Goal: Information Seeking & Learning: Learn about a topic

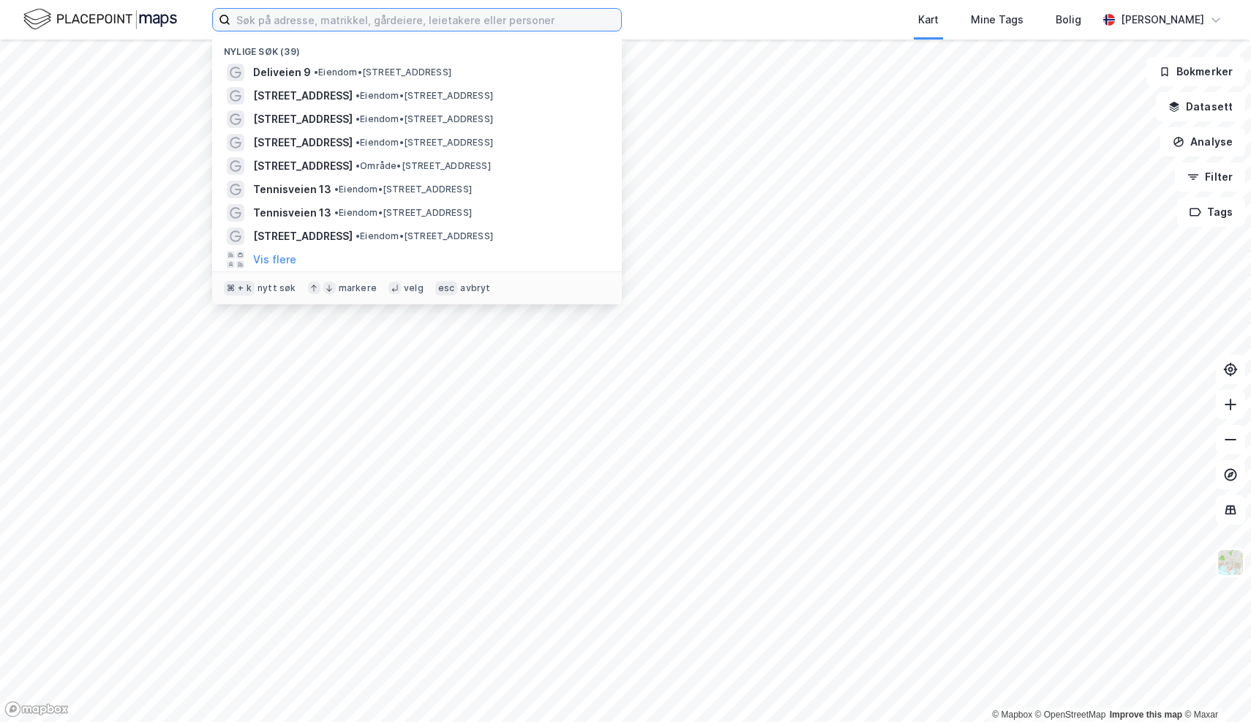
click at [483, 26] on input at bounding box center [425, 20] width 391 height 22
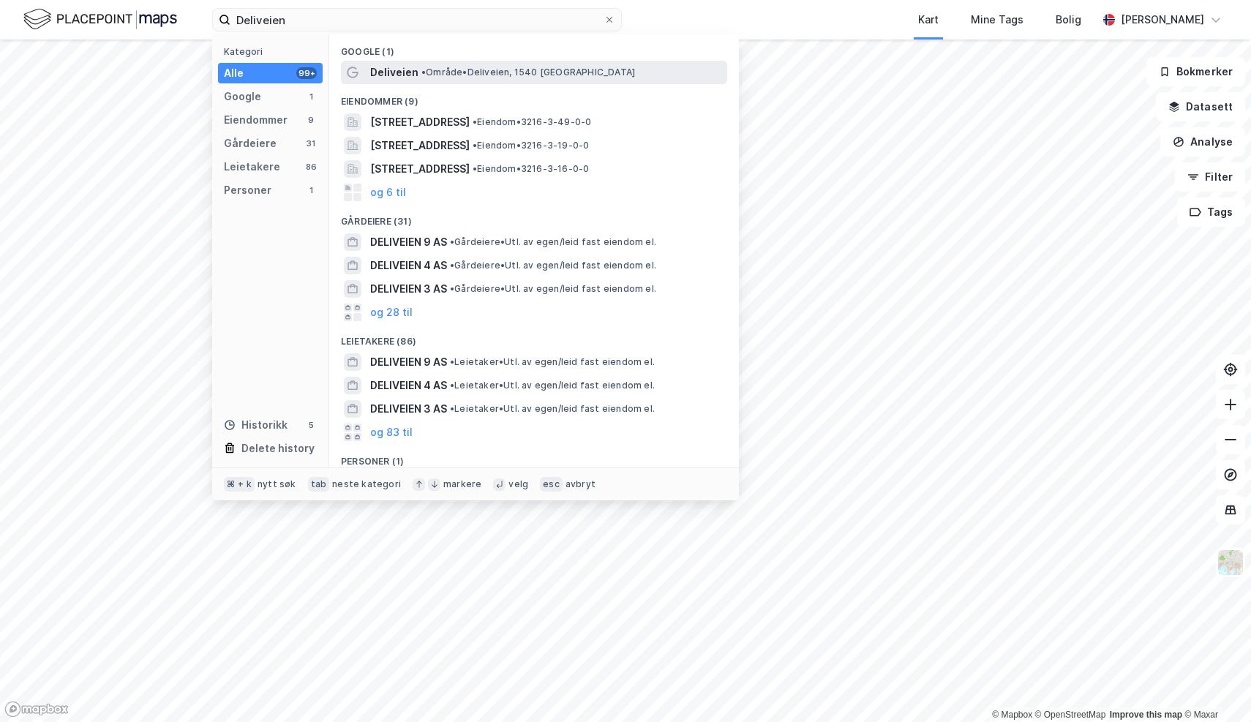
click at [390, 76] on span "Deliveien" at bounding box center [394, 73] width 48 height 18
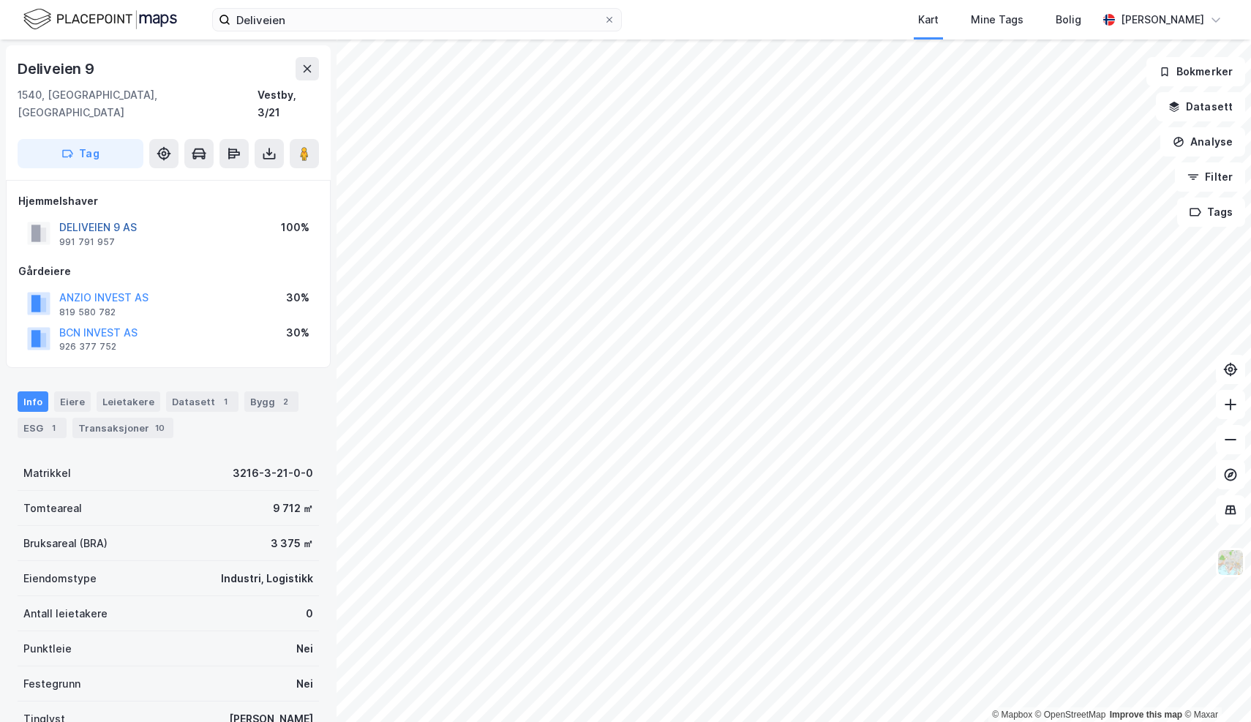
click at [0, 0] on button "DELIVEIEN 9 AS" at bounding box center [0, 0] width 0 height 0
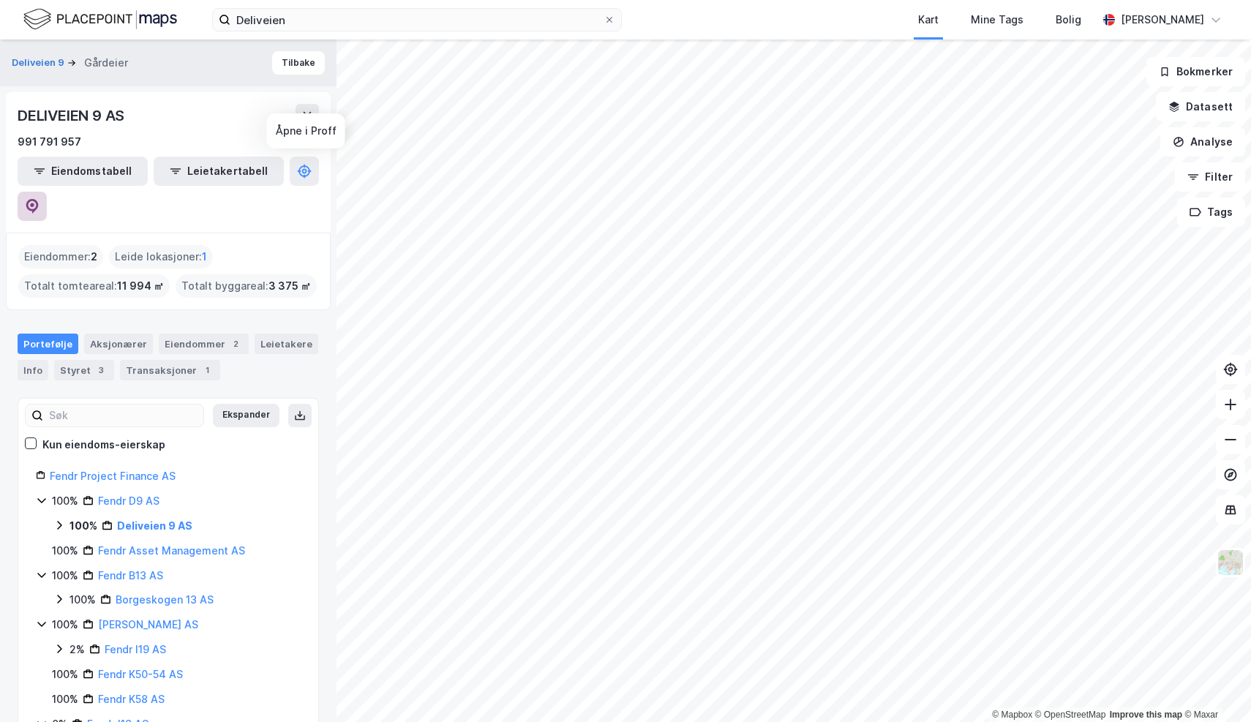
click at [34, 203] on icon at bounding box center [32, 205] width 4 height 4
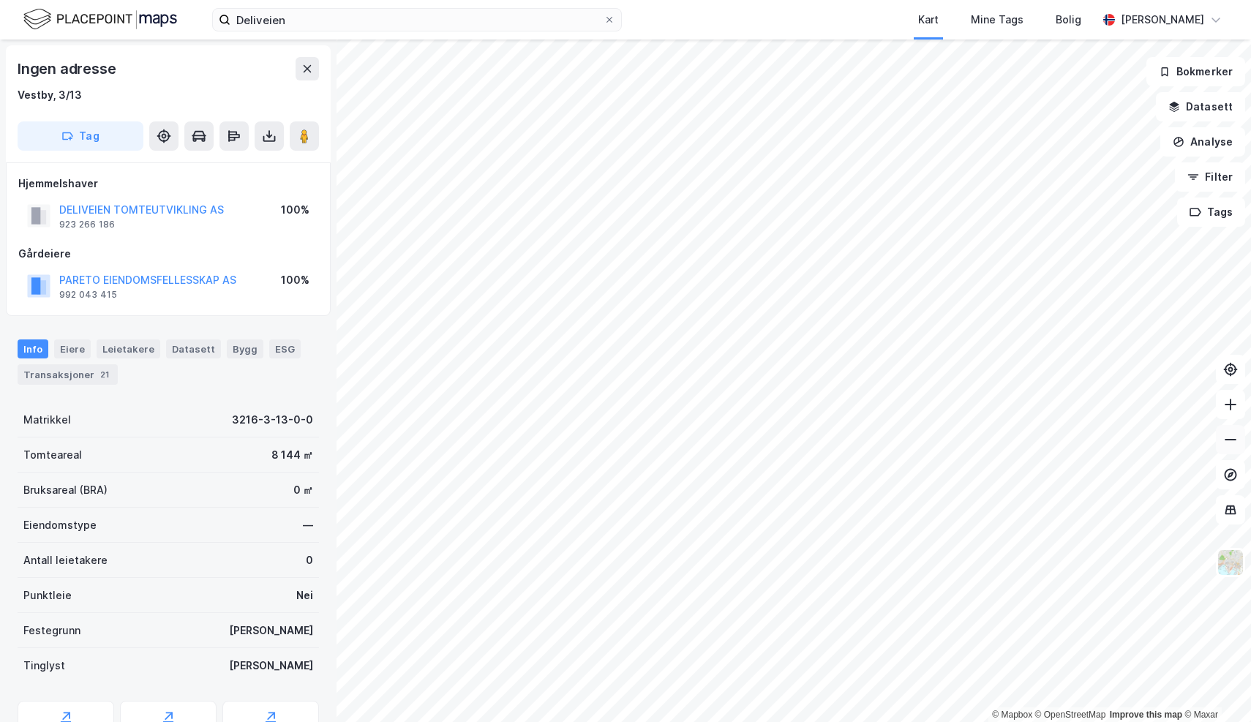
click at [1226, 442] on icon at bounding box center [1230, 439] width 15 height 15
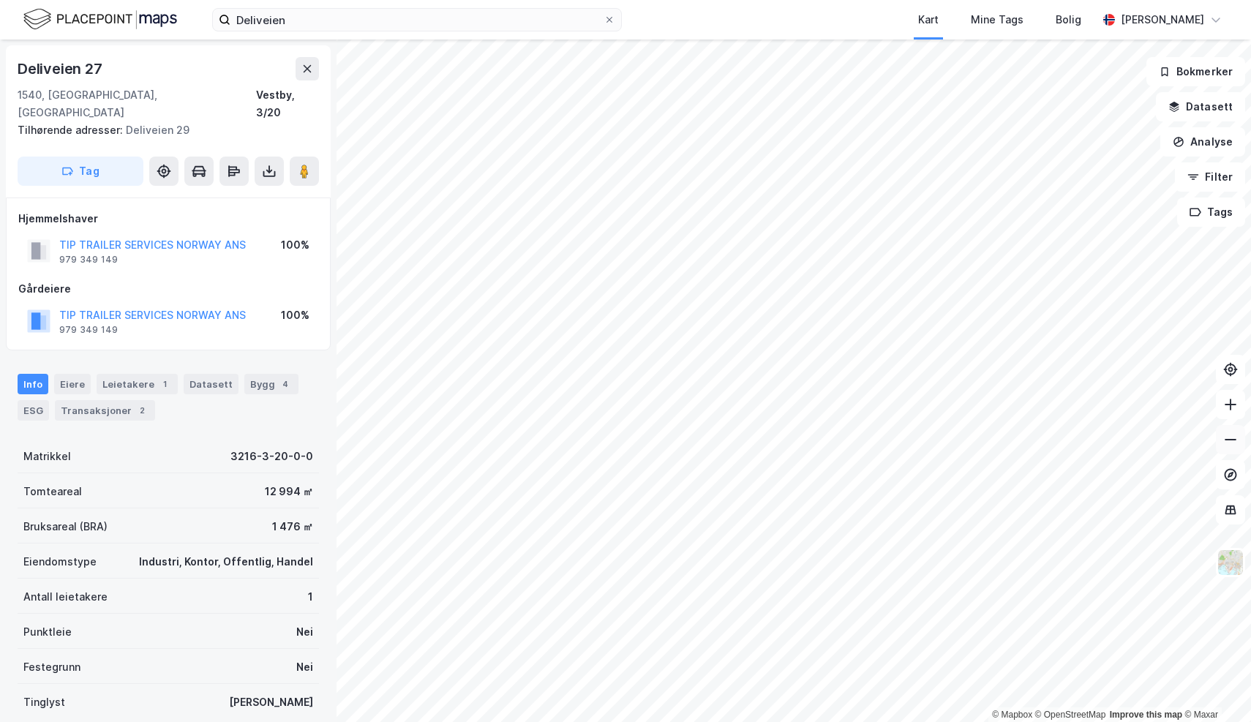
click at [1227, 445] on icon at bounding box center [1230, 439] width 15 height 15
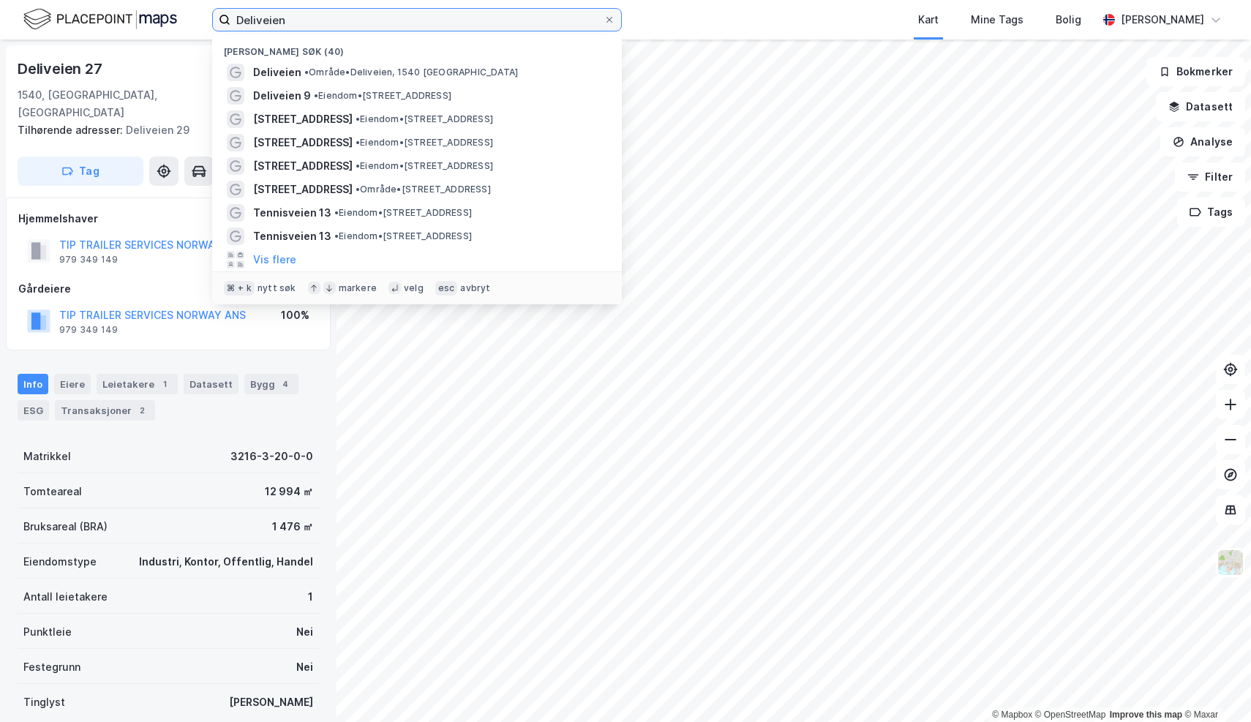
click at [495, 25] on input "Deliveien" at bounding box center [416, 20] width 373 height 22
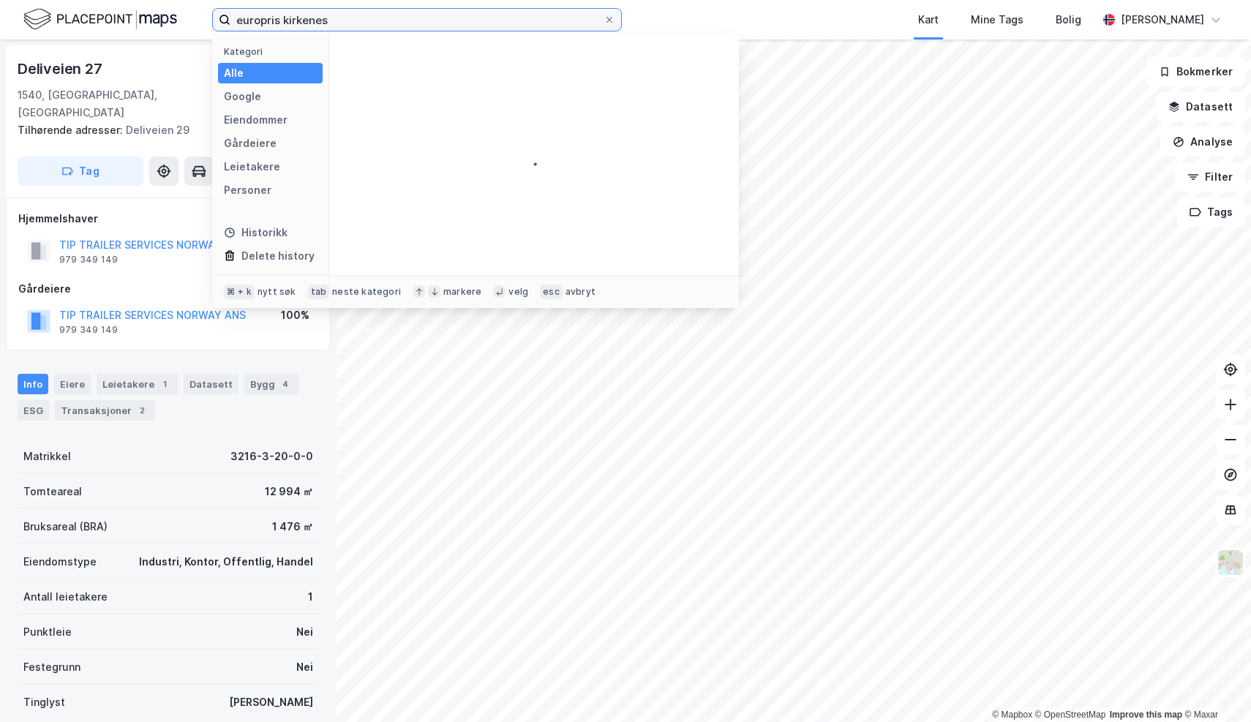
type input "europris kirkenes"
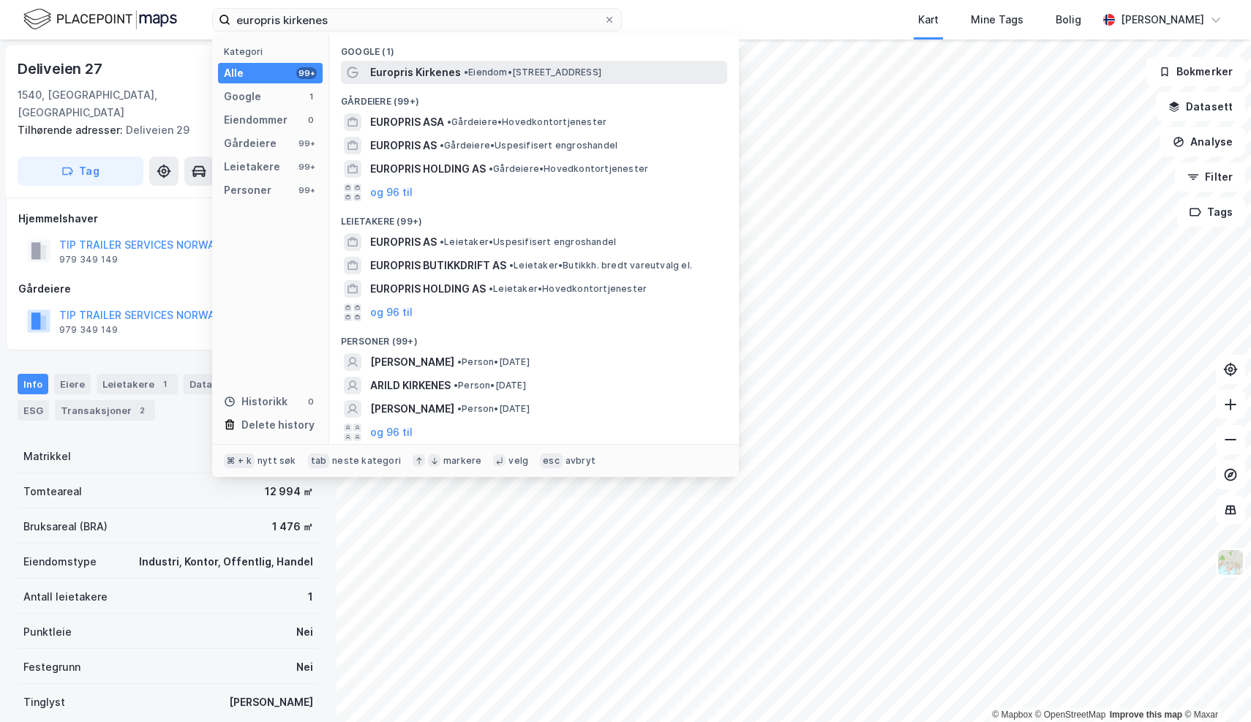
click at [441, 74] on span "Europris Kirkenes" at bounding box center [415, 73] width 91 height 18
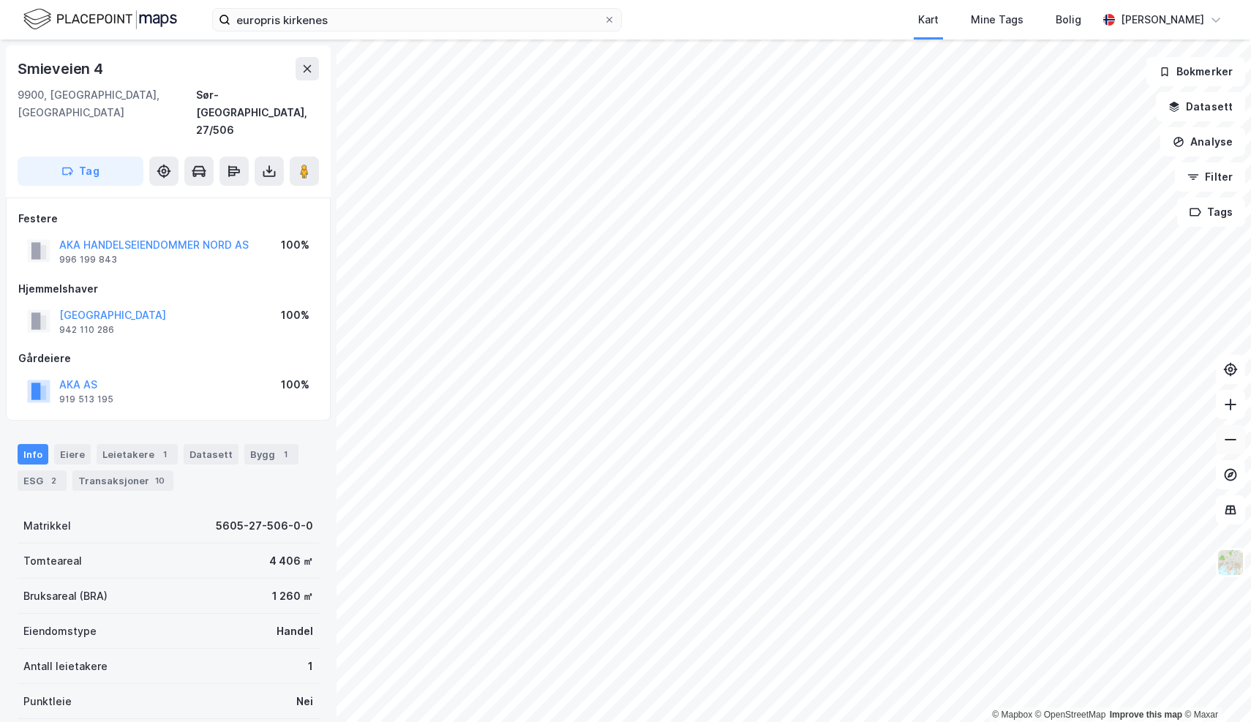
click at [1226, 436] on icon at bounding box center [1230, 439] width 15 height 15
click at [1229, 439] on icon at bounding box center [1230, 439] width 12 height 1
click at [1231, 445] on icon at bounding box center [1230, 439] width 15 height 15
click at [1231, 410] on icon at bounding box center [1230, 404] width 15 height 15
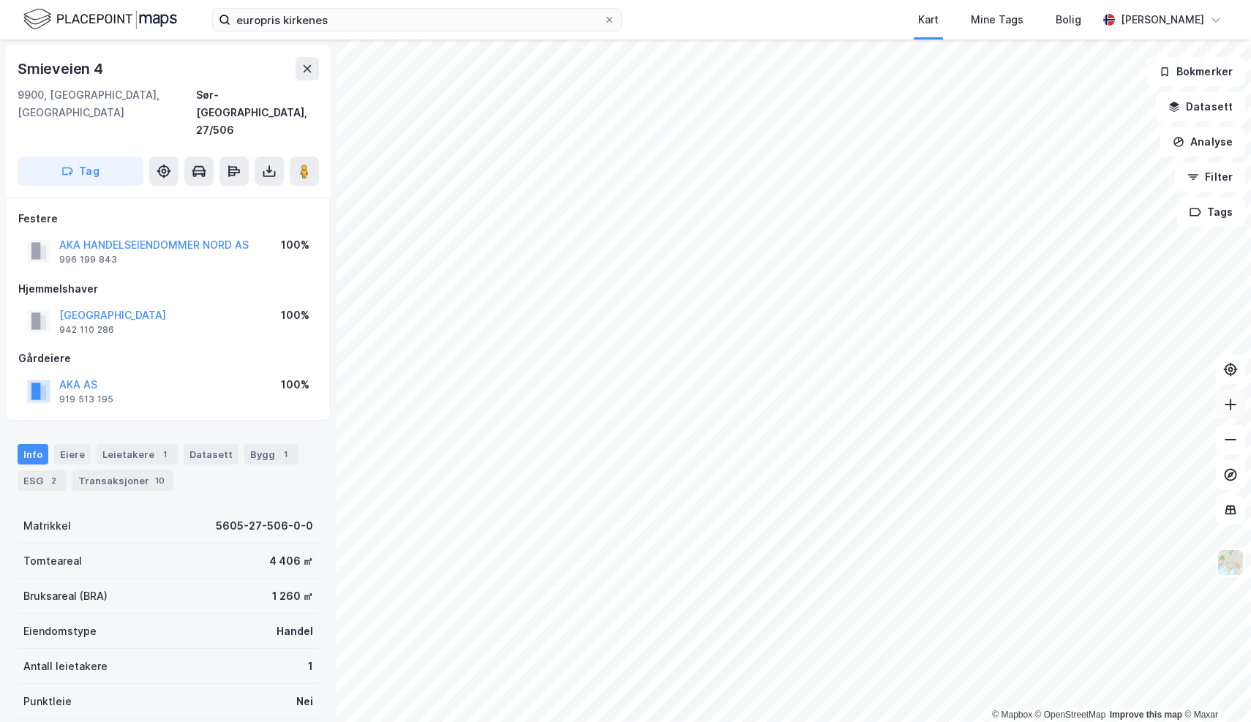
click at [1231, 410] on icon at bounding box center [1230, 404] width 15 height 15
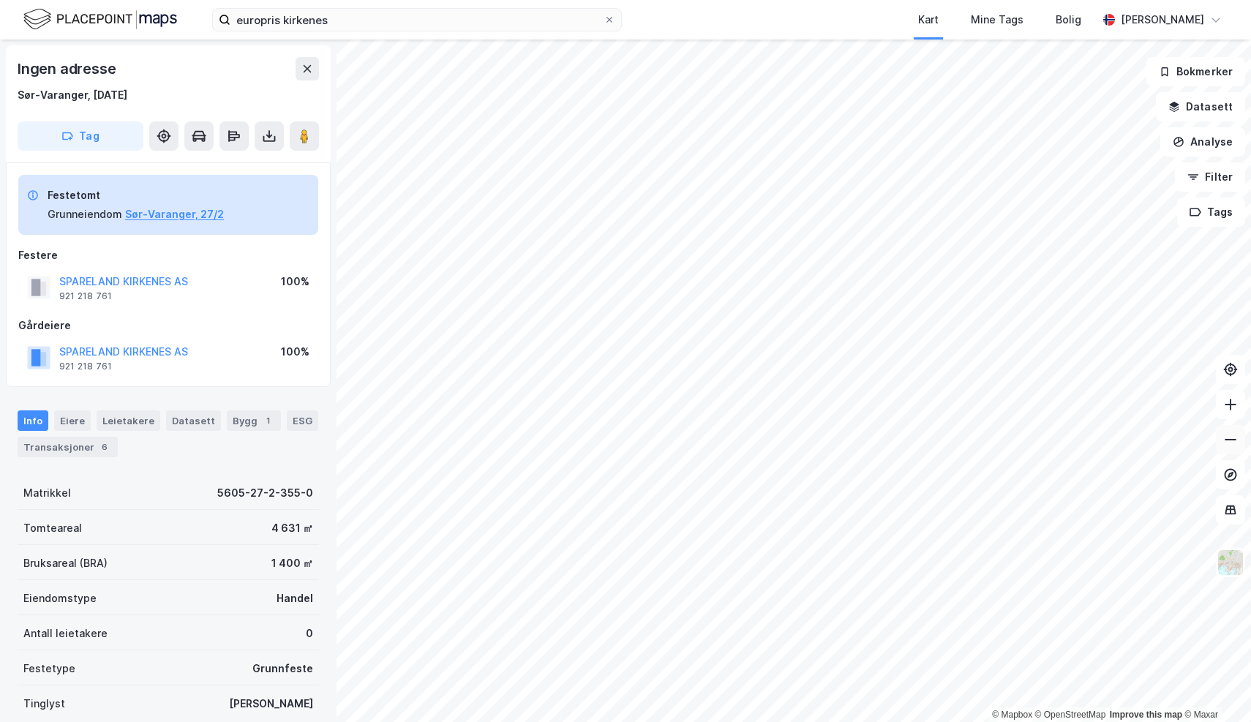
click at [1229, 442] on icon at bounding box center [1230, 439] width 15 height 15
click at [1228, 444] on icon at bounding box center [1230, 439] width 15 height 15
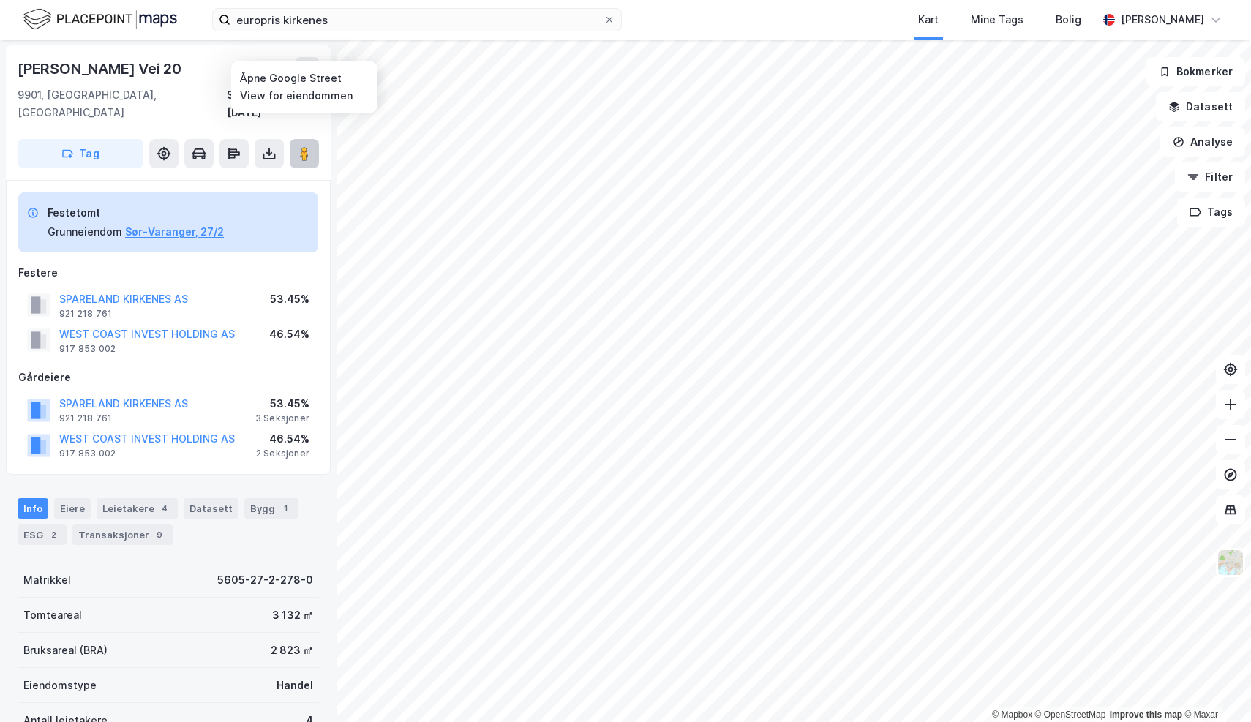
click at [301, 146] on image at bounding box center [304, 153] width 9 height 15
drag, startPoint x: 301, startPoint y: 136, endPoint x: 292, endPoint y: 132, distance: 10.5
click at [292, 139] on button at bounding box center [304, 153] width 29 height 29
click at [303, 146] on image at bounding box center [304, 153] width 9 height 15
click at [304, 146] on image at bounding box center [304, 153] width 9 height 15
